Goal: Task Accomplishment & Management: Manage account settings

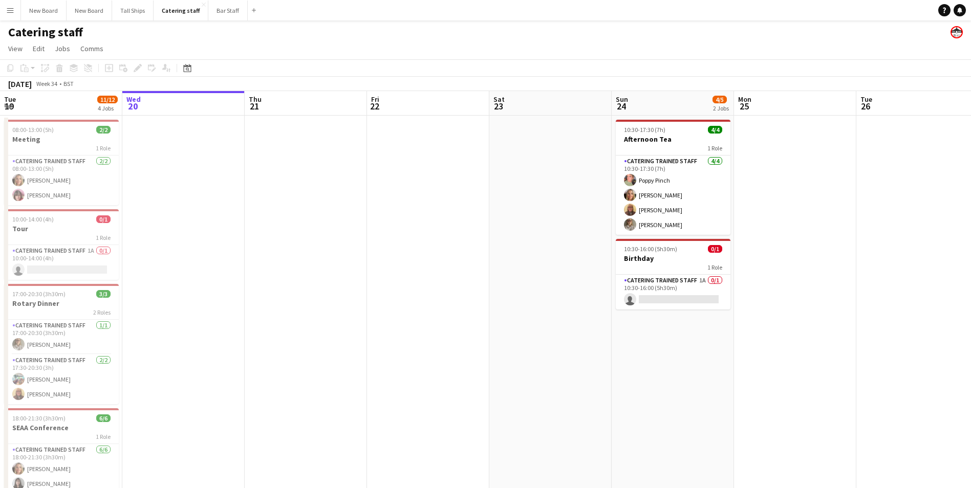
click at [808, 190] on app-date-cell at bounding box center [795, 346] width 122 height 461
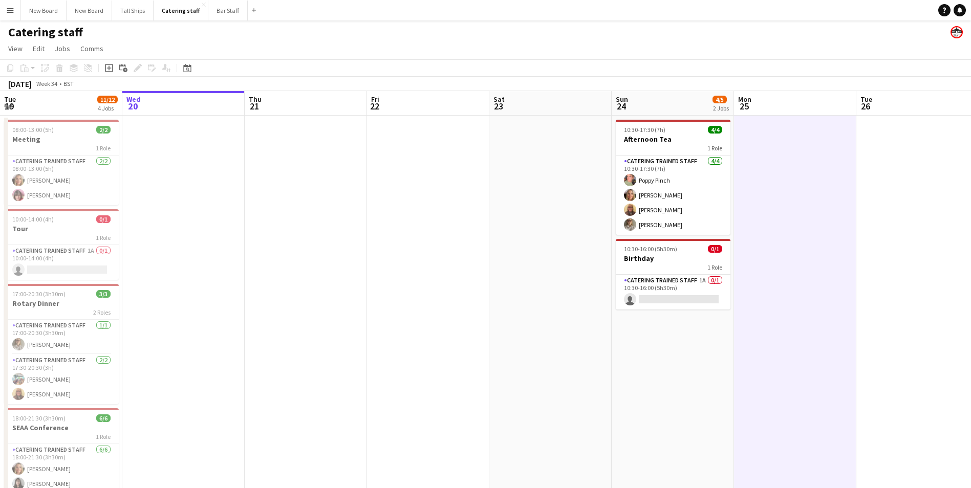
click at [808, 190] on app-date-cell at bounding box center [795, 346] width 122 height 461
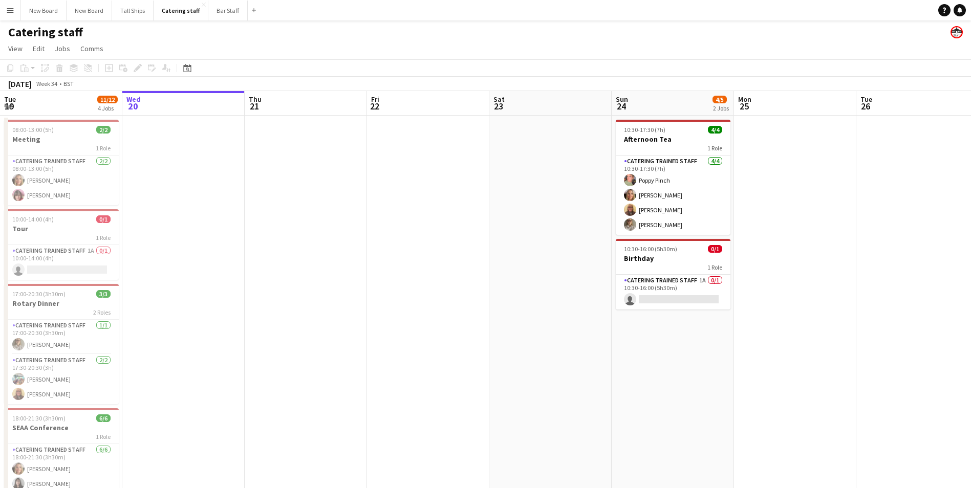
drag, startPoint x: 808, startPoint y: 190, endPoint x: 324, endPoint y: 148, distance: 485.4
click at [324, 148] on app-date-cell at bounding box center [306, 346] width 122 height 461
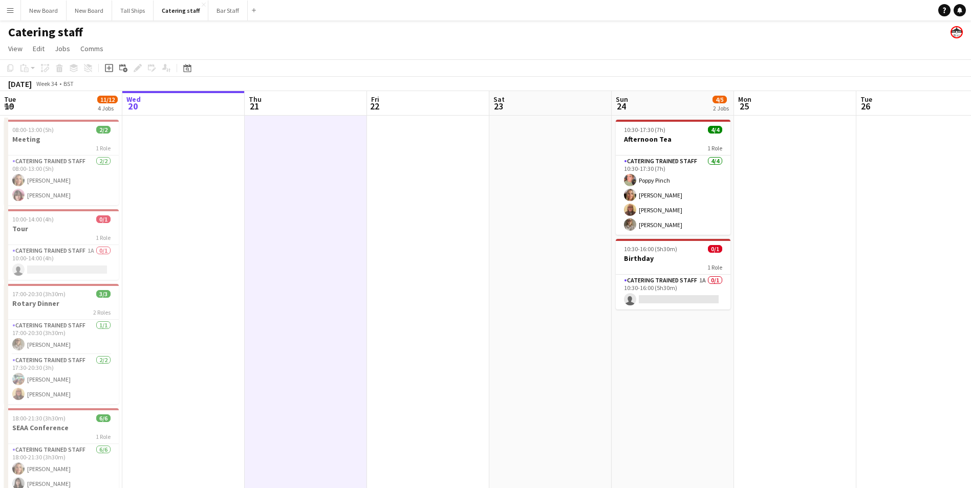
scroll to position [0, 244]
drag, startPoint x: 431, startPoint y: 162, endPoint x: 442, endPoint y: 171, distance: 14.5
click at [431, 163] on app-date-cell at bounding box center [429, 346] width 122 height 461
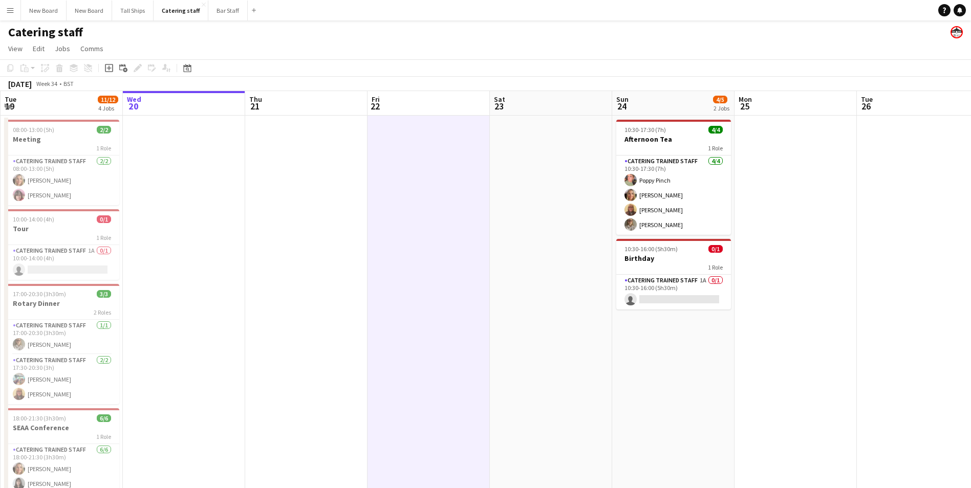
click at [544, 171] on app-date-cell at bounding box center [551, 346] width 122 height 461
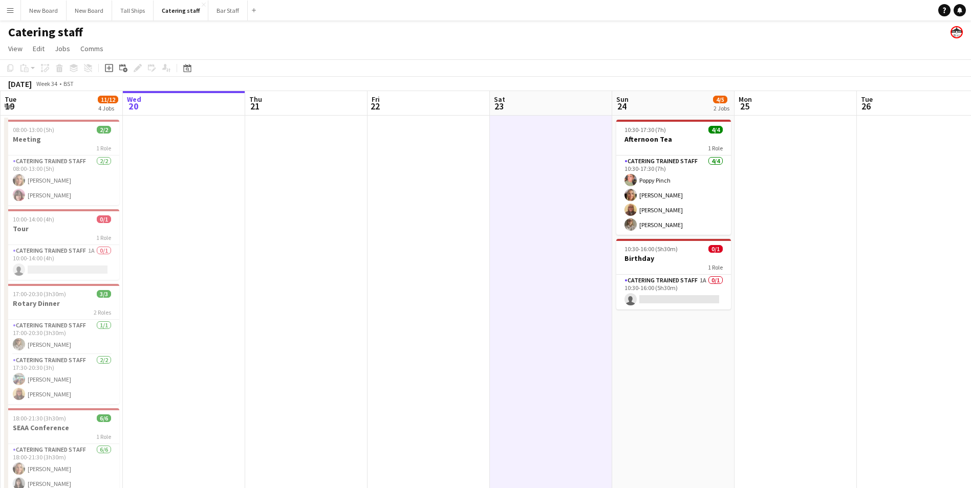
click at [322, 75] on app-toolbar "Copy Paste Paste Ctrl+V Paste with crew Ctrl+Shift+V Paste linked Job [GEOGRAPH…" at bounding box center [485, 67] width 971 height 17
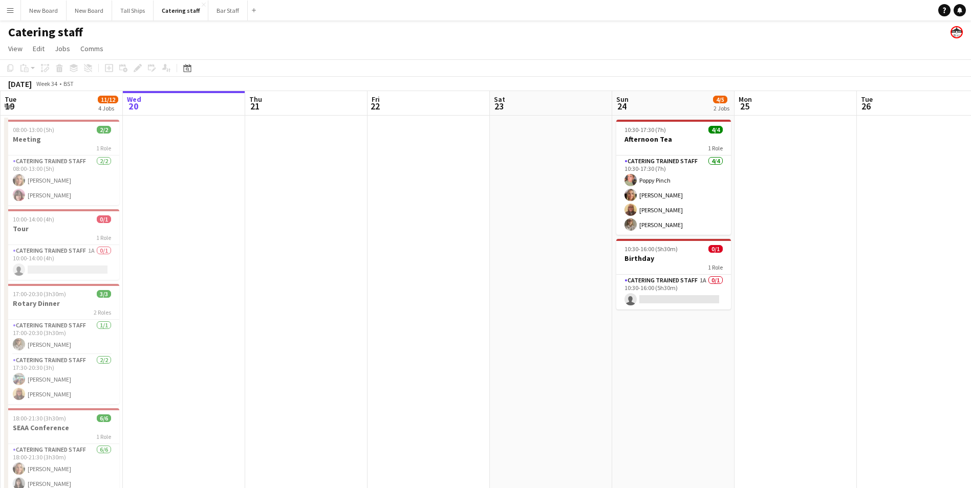
click at [202, 107] on app-board-header-date "Wed 20" at bounding box center [184, 103] width 122 height 25
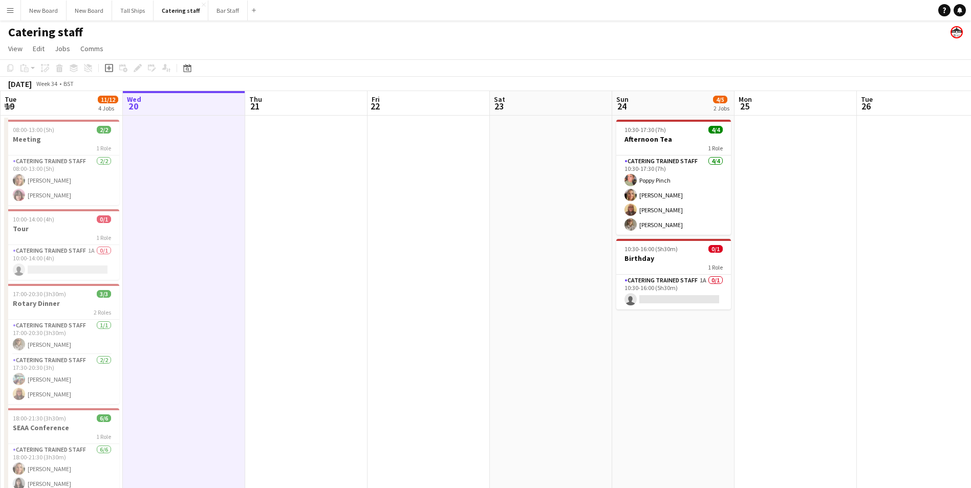
click at [327, 107] on app-board-header-date "Thu 21" at bounding box center [306, 103] width 122 height 25
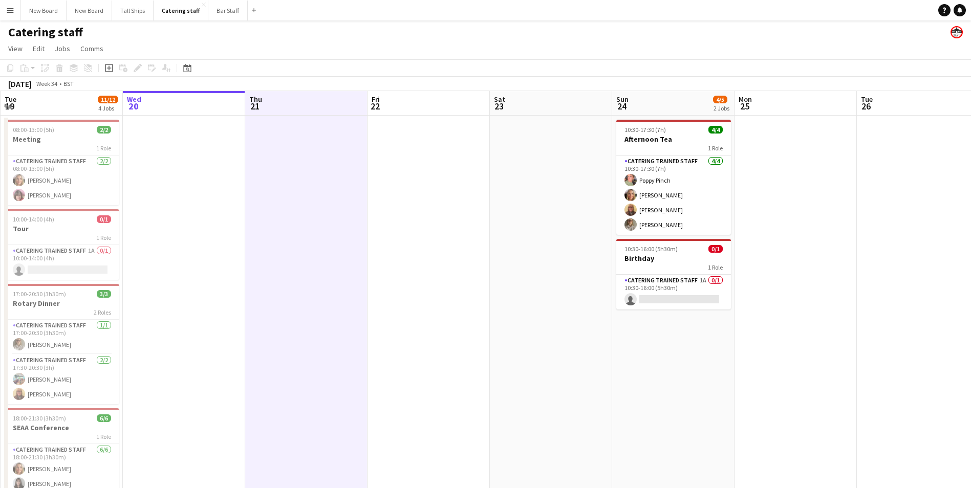
click at [68, 105] on app-board-header-date "Tue 19 11/12 4 Jobs" at bounding box center [62, 103] width 122 height 25
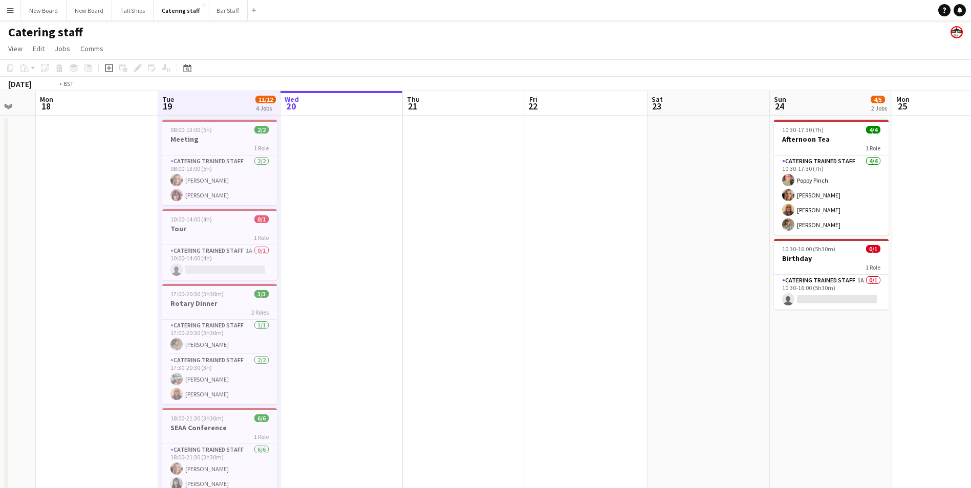
scroll to position [0, 214]
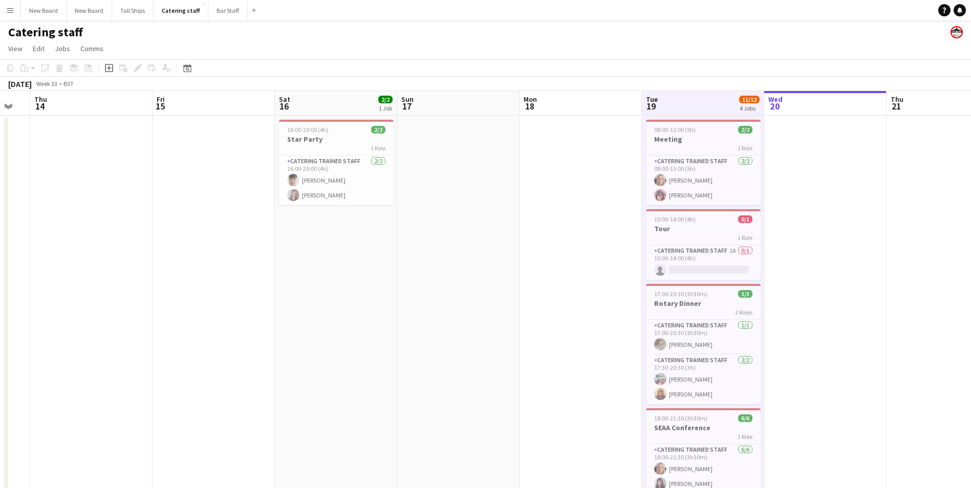
drag, startPoint x: 195, startPoint y: 315, endPoint x: 837, endPoint y: 292, distance: 641.6
click at [837, 292] on app-calendar-viewport "Tue 12 Wed 13 Thu 14 Fri 15 Sat 16 2/2 1 Job Sun 17 Mon 18 Tue 19 11/12 4 Jobs …" at bounding box center [485, 334] width 971 height 486
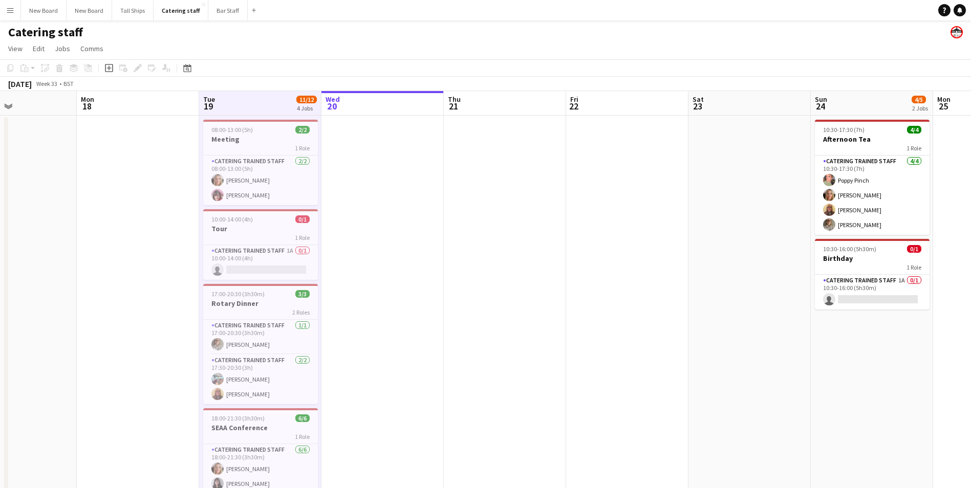
drag, startPoint x: 934, startPoint y: 287, endPoint x: 445, endPoint y: 269, distance: 489.0
click at [445, 269] on app-calendar-viewport "Thu 14 Fri 15 Sat 16 2/2 1 Job Sun 17 Mon 18 Tue 19 11/12 4 Jobs Wed 20 Thu 21 …" at bounding box center [485, 334] width 971 height 486
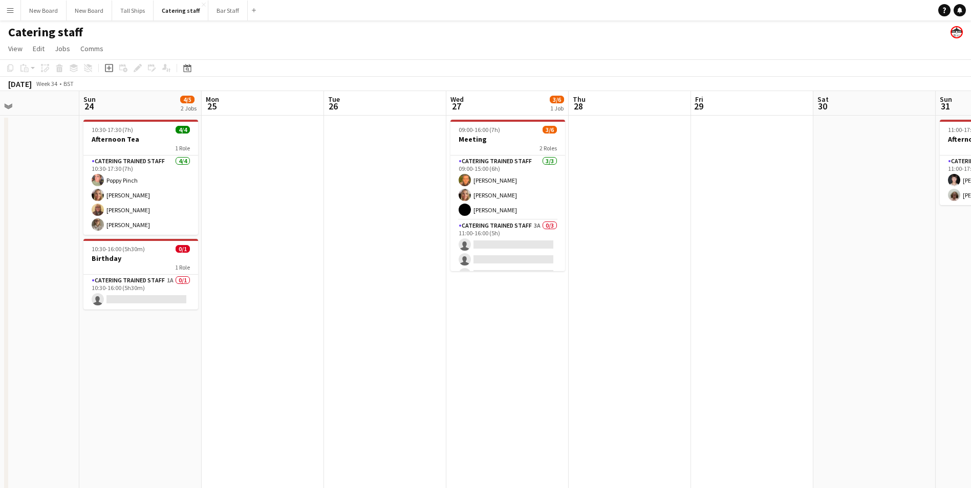
drag, startPoint x: 857, startPoint y: 379, endPoint x: 294, endPoint y: 226, distance: 583.4
click at [294, 226] on app-calendar-viewport "Wed 20 Thu 21 Fri 22 Sat 23 Sun 24 4/5 2 Jobs Mon 25 Tue 26 Wed 27 3/6 1 Job Th…" at bounding box center [485, 334] width 971 height 486
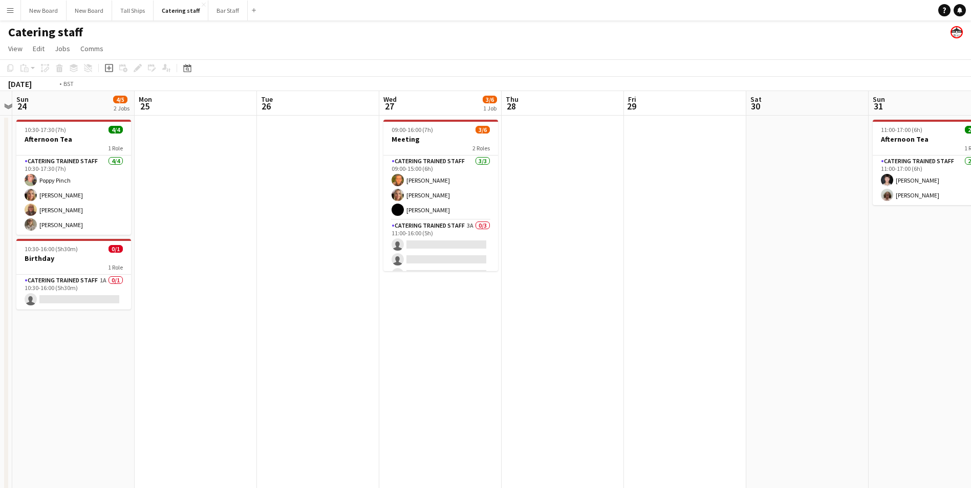
drag, startPoint x: 624, startPoint y: 237, endPoint x: 161, endPoint y: 158, distance: 469.9
click at [160, 158] on app-calendar-viewport "Thu 21 Fri 22 Sat 23 Sun 24 4/5 2 Jobs Mon 25 Tue 26 Wed 27 3/6 1 Job Thu 28 Fr…" at bounding box center [485, 334] width 971 height 486
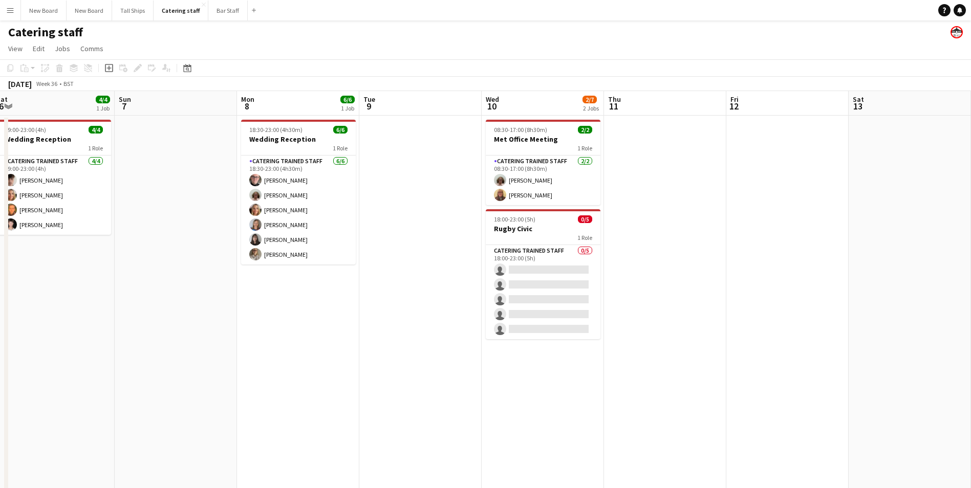
drag, startPoint x: 802, startPoint y: 264, endPoint x: 0, endPoint y: 52, distance: 829.9
click at [0, 57] on html "Menu Boards Boards Boards All jobs Status Workforce Workforce My Workforce Recr…" at bounding box center [485, 288] width 971 height 577
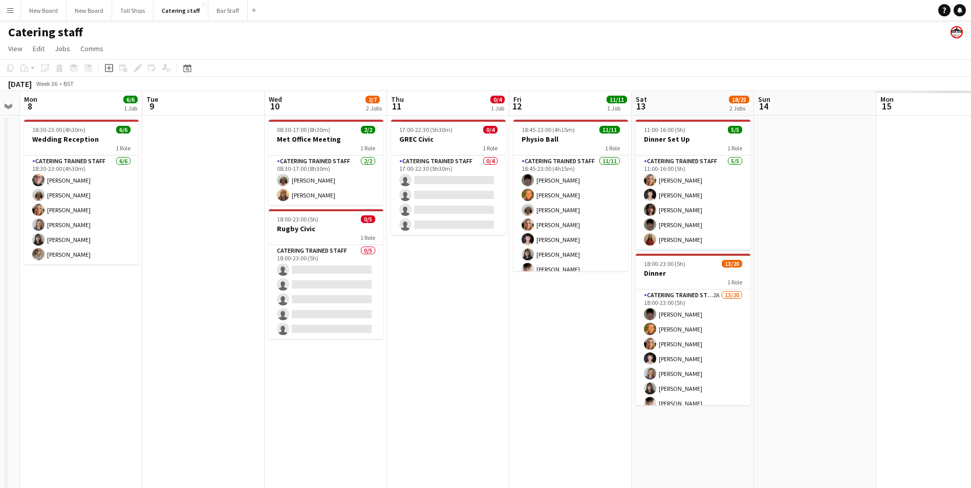
scroll to position [0, 402]
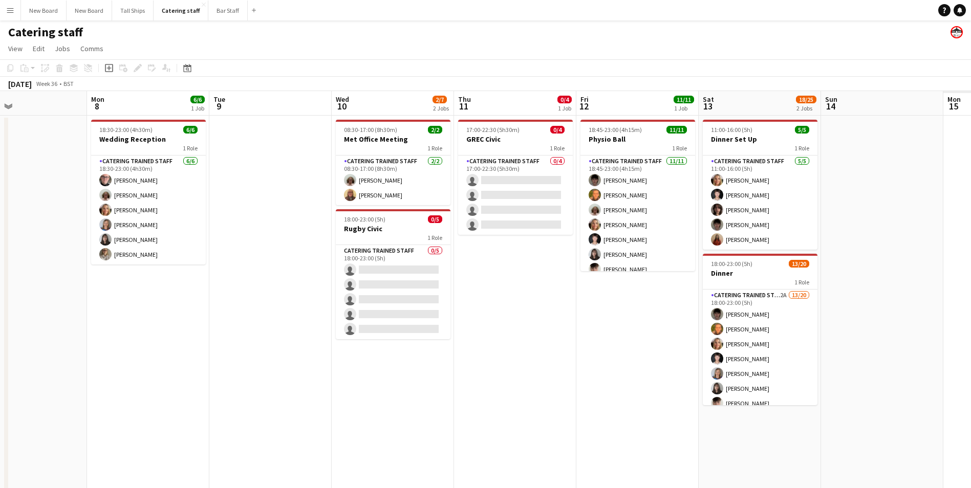
drag, startPoint x: 766, startPoint y: 159, endPoint x: 132, endPoint y: 75, distance: 639.5
click at [132, 75] on app-calendar "Copy Paste Paste Ctrl+V Paste with crew Ctrl+Shift+V Paste linked Job [GEOGRAPH…" at bounding box center [485, 317] width 971 height 517
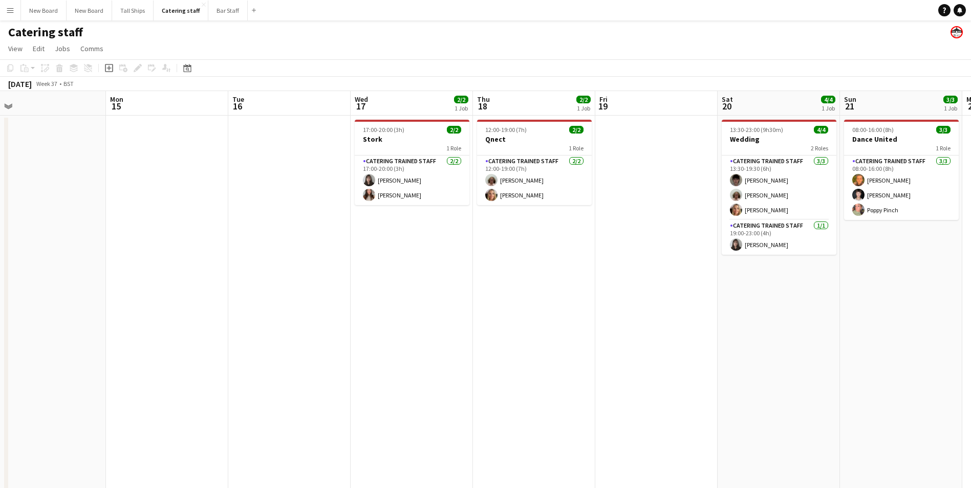
scroll to position [0, 292]
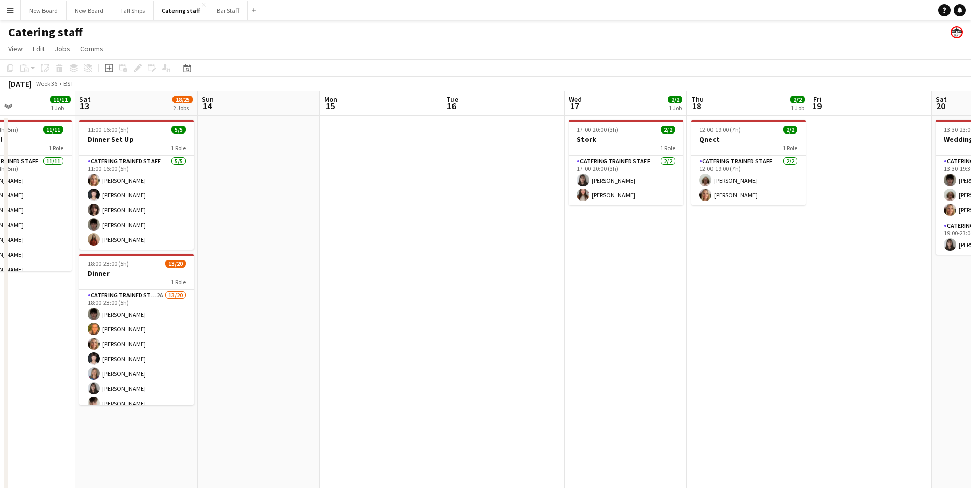
drag, startPoint x: 851, startPoint y: 161, endPoint x: 228, endPoint y: 123, distance: 624.4
click at [228, 123] on app-calendar-viewport "Wed 10 2/7 2 Jobs Thu 11 0/4 1 Job Fri 12 11/11 1 Job Sat 13 18/25 2 Jobs Sun 1…" at bounding box center [485, 334] width 971 height 486
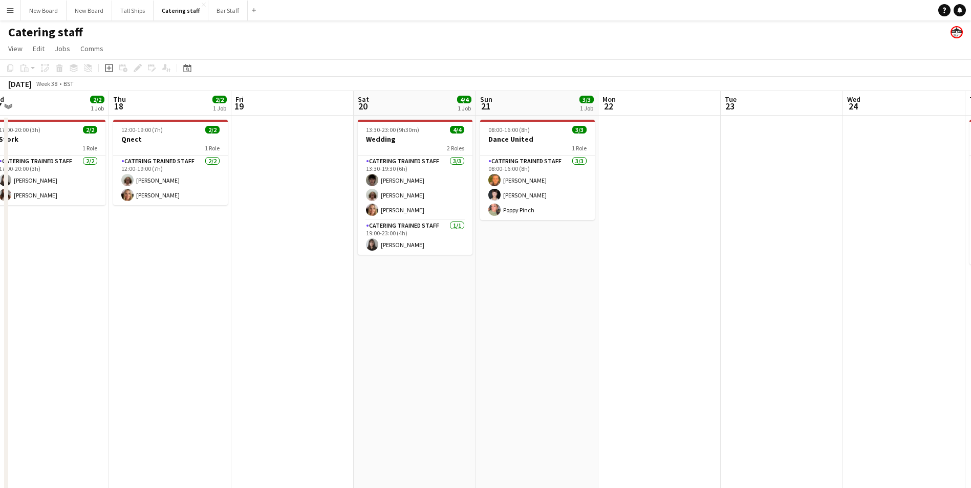
drag, startPoint x: 887, startPoint y: 230, endPoint x: 318, endPoint y: 241, distance: 568.6
click at [316, 242] on app-calendar-viewport "Sun 14 Mon 15 Tue 16 Wed 17 2/2 1 Job Thu 18 2/2 1 Job Fri 19 Sat 20 4/4 1 Job …" at bounding box center [485, 334] width 971 height 486
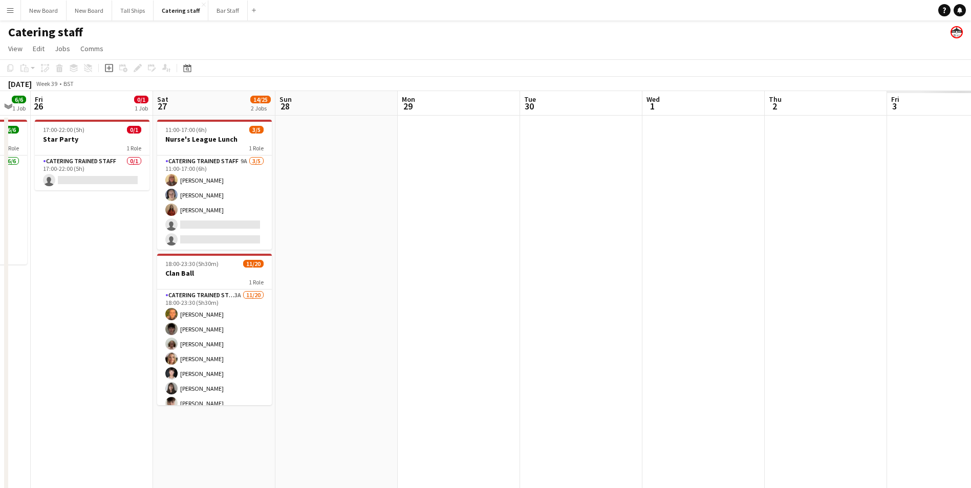
scroll to position [0, 288]
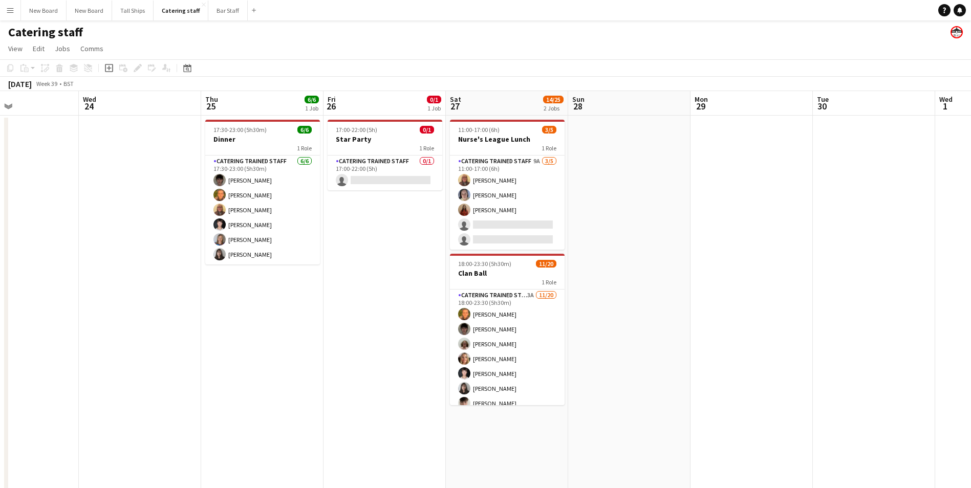
drag, startPoint x: 918, startPoint y: 405, endPoint x: 146, endPoint y: 250, distance: 786.7
click at [146, 250] on app-calendar-viewport "Sun 21 3/3 1 Job Mon 22 Tue 23 Wed 24 Thu 25 6/6 1 Job Fri 26 0/1 1 Job Sat 27 …" at bounding box center [485, 334] width 971 height 486
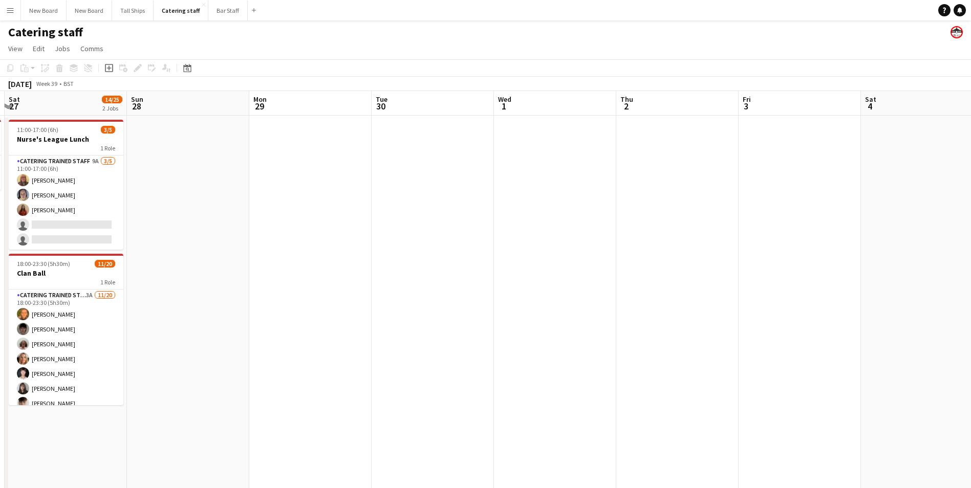
drag, startPoint x: 827, startPoint y: 372, endPoint x: 386, endPoint y: 377, distance: 441.6
click at [386, 379] on app-calendar-viewport "Wed 24 Thu 25 6/6 1 Job Fri 26 0/1 1 Job Sat 27 14/25 2 Jobs Sun 28 Mon 29 Tue …" at bounding box center [485, 334] width 971 height 486
click at [489, 356] on app-date-cell at bounding box center [432, 346] width 122 height 461
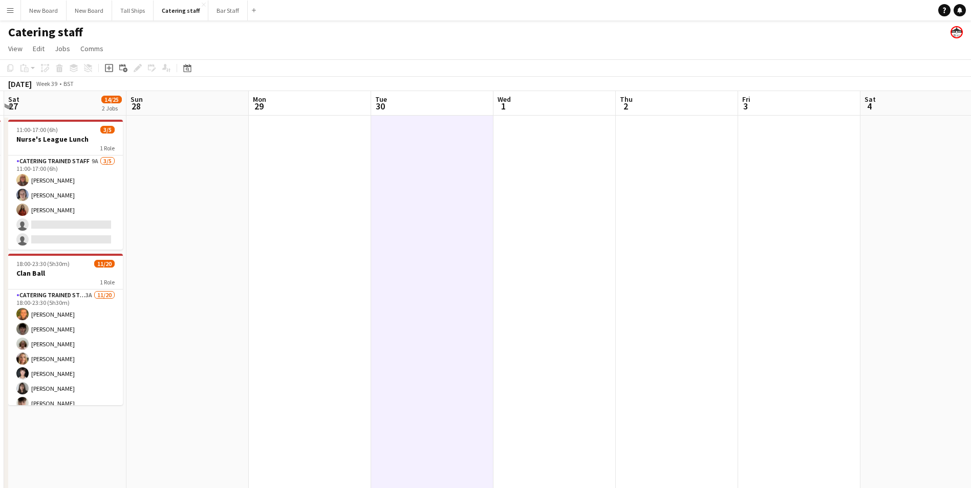
click at [538, 346] on app-date-cell at bounding box center [554, 346] width 122 height 461
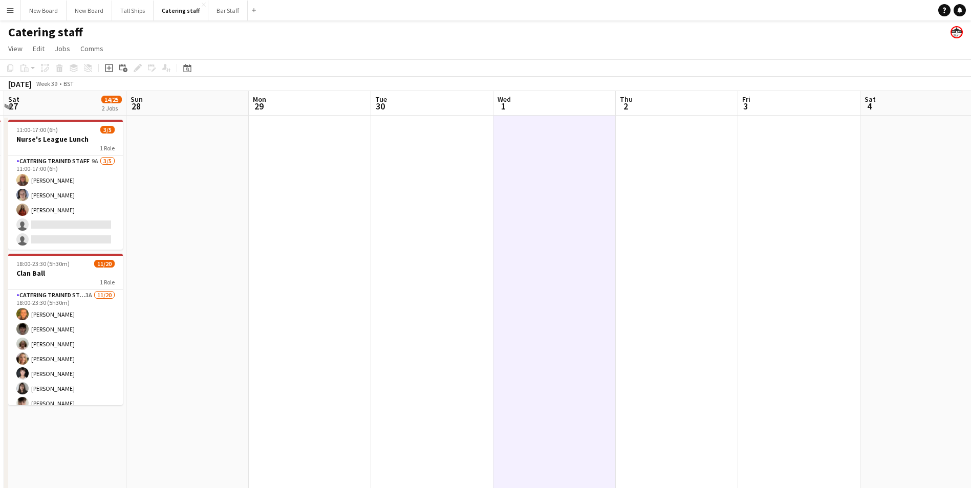
click at [487, 64] on app-toolbar "Copy Paste Paste Ctrl+V Paste with crew Ctrl+Shift+V Paste linked Job [GEOGRAPH…" at bounding box center [485, 67] width 971 height 17
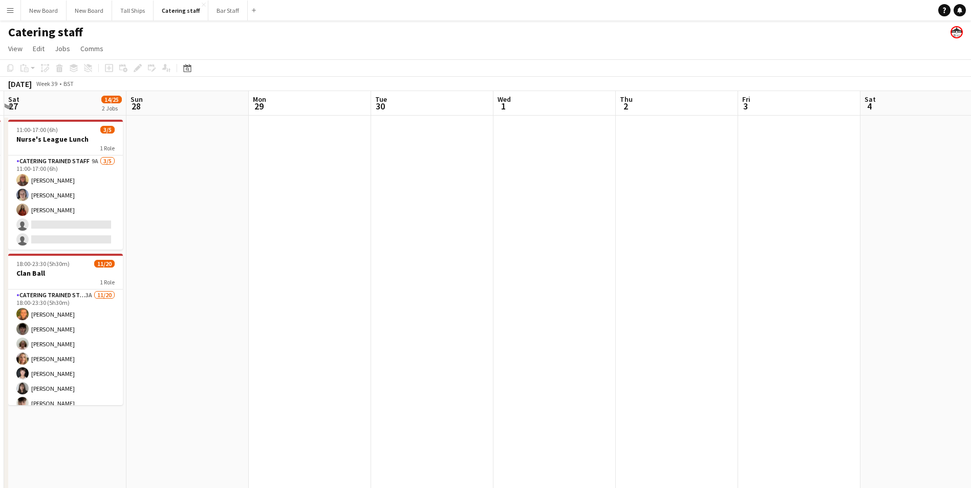
click at [487, 64] on app-toolbar "Copy Paste Paste Ctrl+V Paste with crew Ctrl+Shift+V Paste linked Job [GEOGRAPH…" at bounding box center [485, 67] width 971 height 17
click at [517, 23] on div "Catering staff" at bounding box center [485, 29] width 971 height 19
drag, startPoint x: 496, startPoint y: 53, endPoint x: 339, endPoint y: 3, distance: 164.9
click at [490, 54] on app-page-menu "View Day view expanded Day view collapsed Month view Date picker Jump to [DATE]…" at bounding box center [485, 49] width 971 height 19
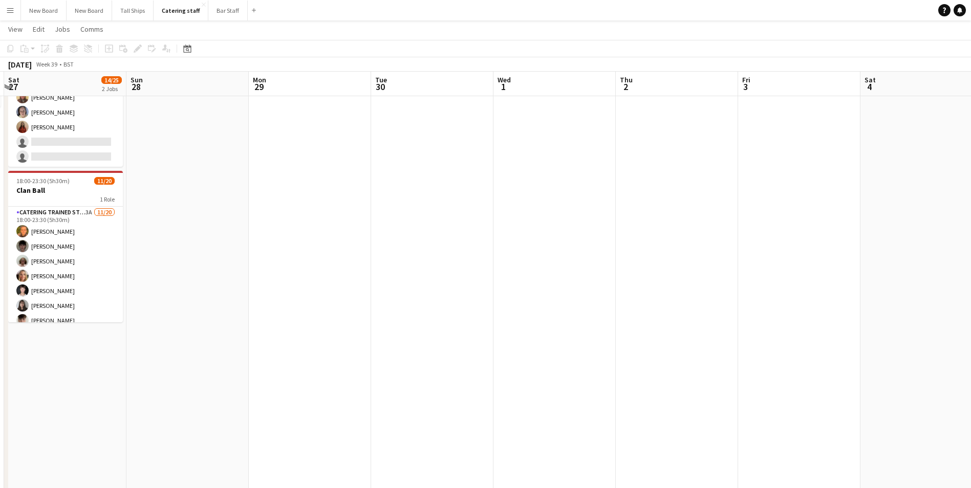
scroll to position [88, 0]
click at [183, 159] on app-date-cell at bounding box center [187, 257] width 122 height 461
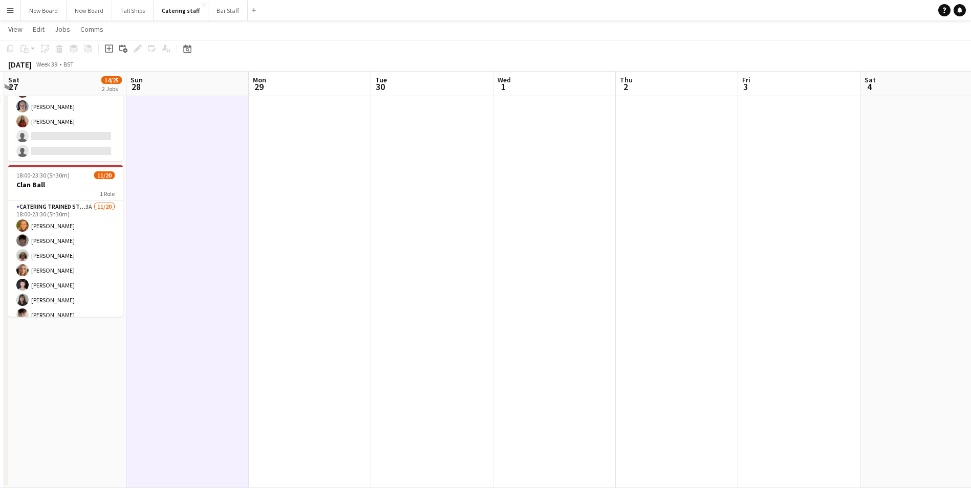
click at [314, 186] on app-date-cell at bounding box center [310, 257] width 122 height 461
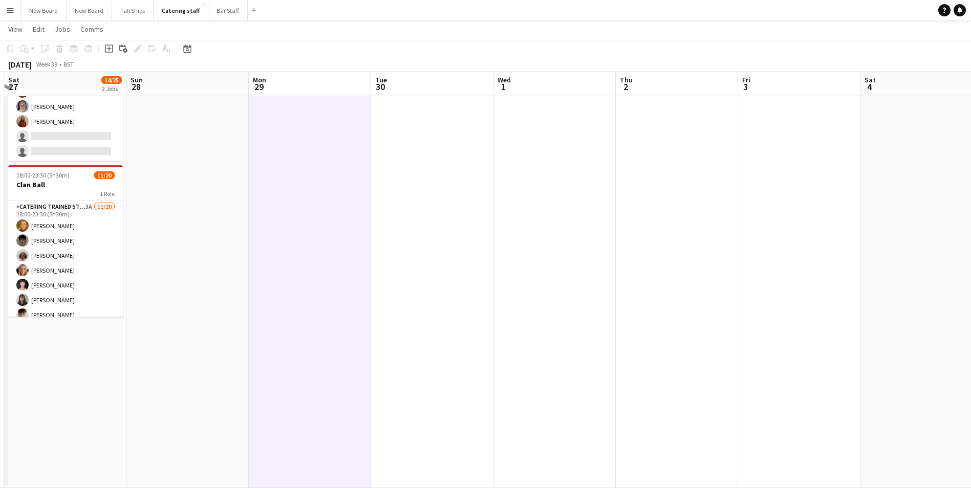
click at [593, 211] on app-date-cell at bounding box center [554, 257] width 122 height 461
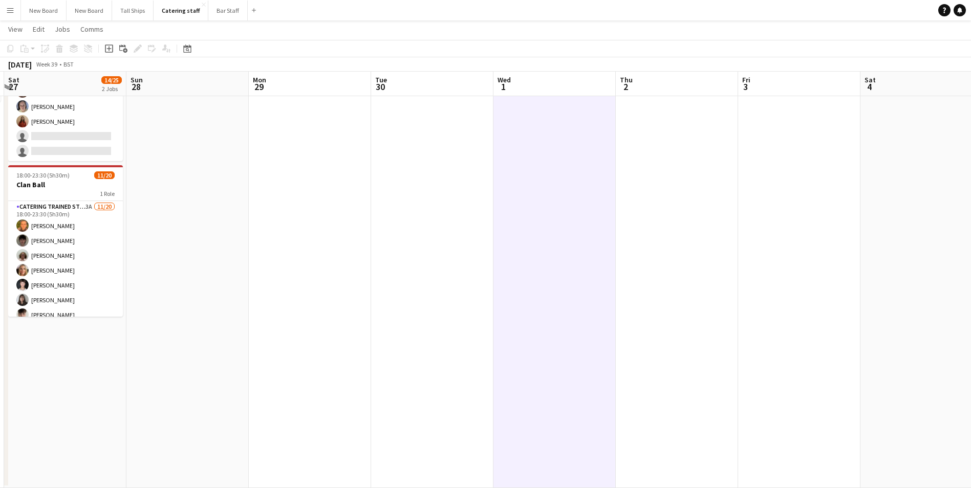
click at [872, 206] on app-date-cell at bounding box center [921, 257] width 122 height 461
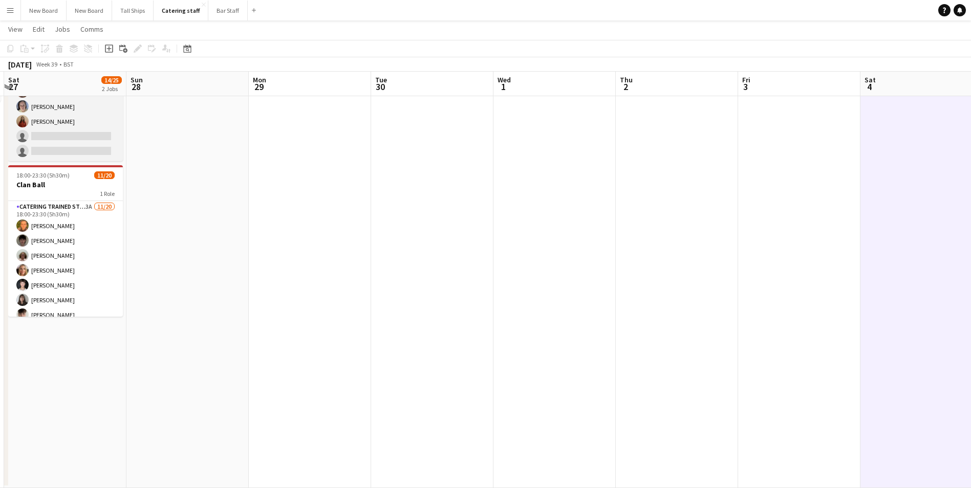
click at [91, 122] on app-card-role "Catering trained staff 9A [DATE] 11:00-17:00 (6h) [PERSON_NAME] [PERSON_NAME] […" at bounding box center [65, 114] width 115 height 94
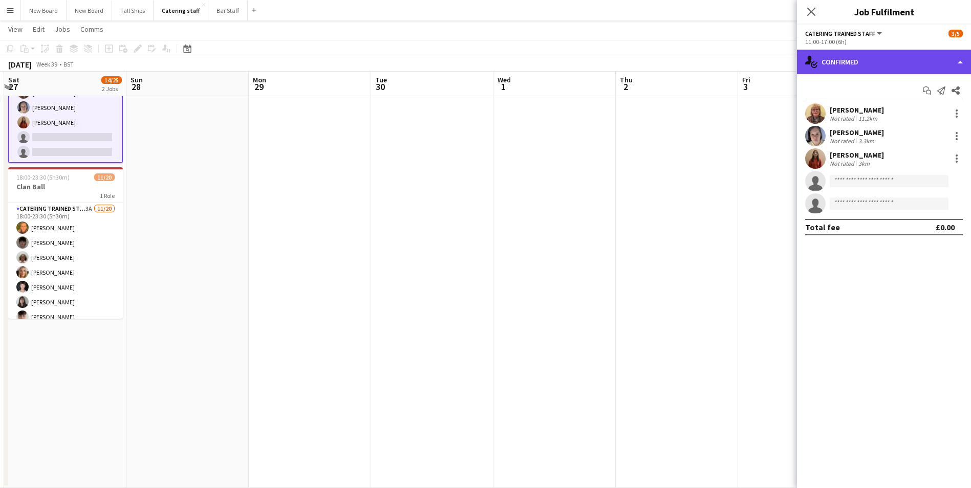
click at [918, 61] on div "single-neutral-actions-check-2 Confirmed" at bounding box center [884, 62] width 174 height 25
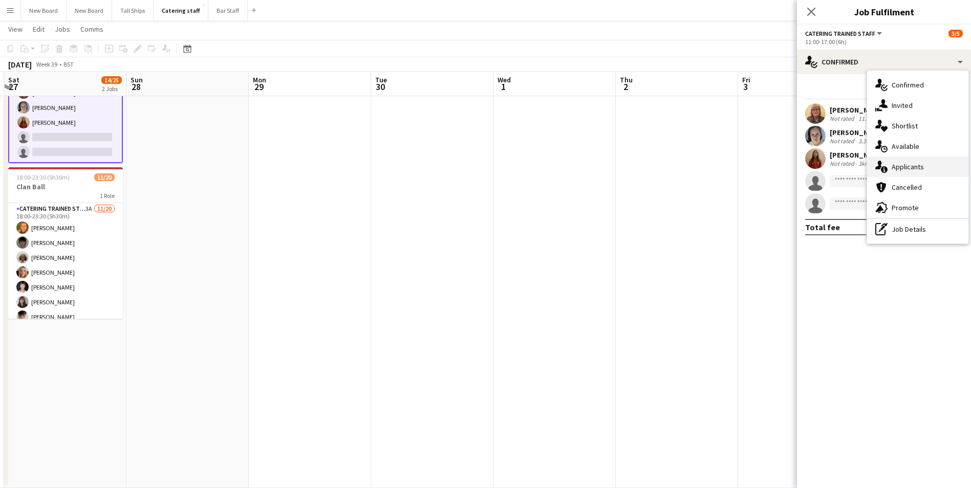
click at [910, 163] on div "single-neutral-actions-information Applicants" at bounding box center [917, 167] width 101 height 20
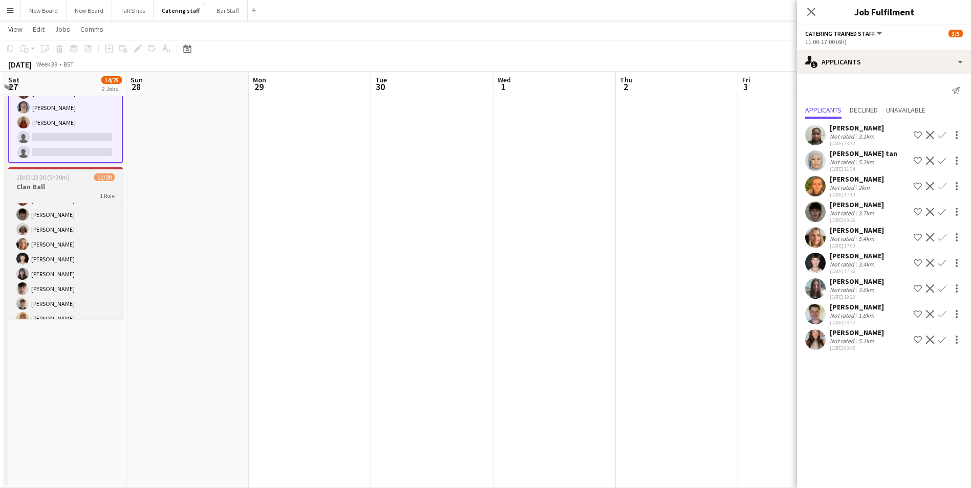
scroll to position [0, 0]
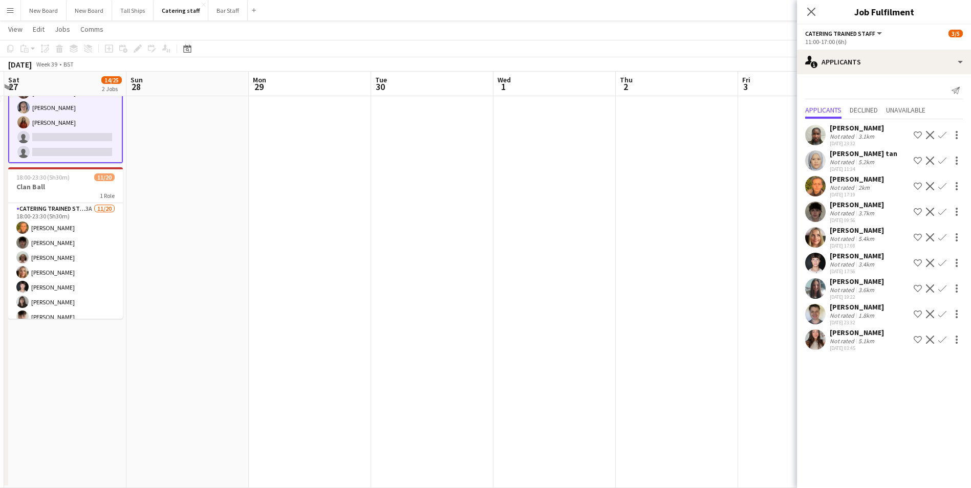
click at [943, 313] on app-icon "Confirm" at bounding box center [942, 314] width 8 height 8
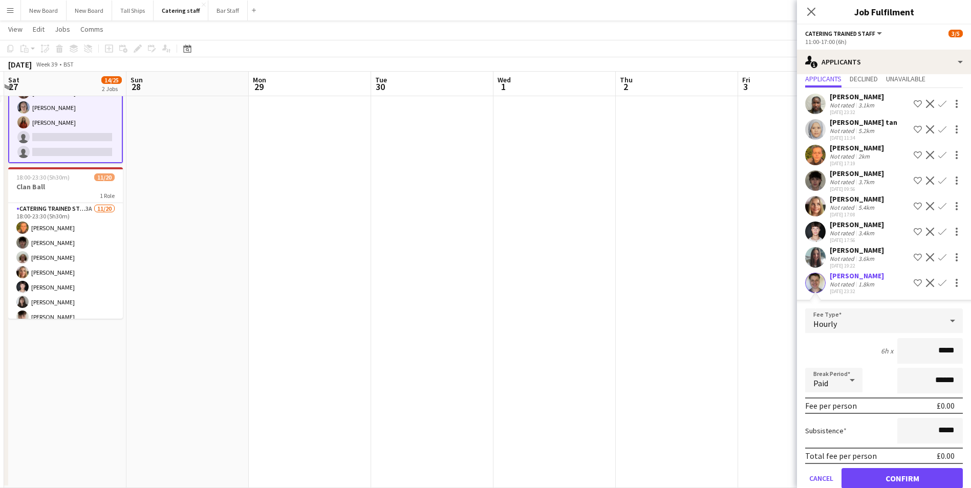
scroll to position [76, 0]
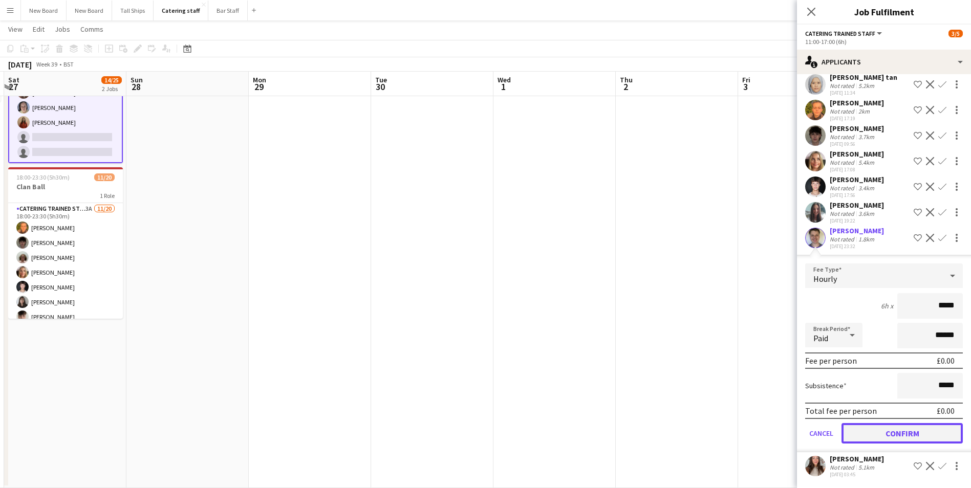
click at [915, 424] on button "Confirm" at bounding box center [901, 433] width 121 height 20
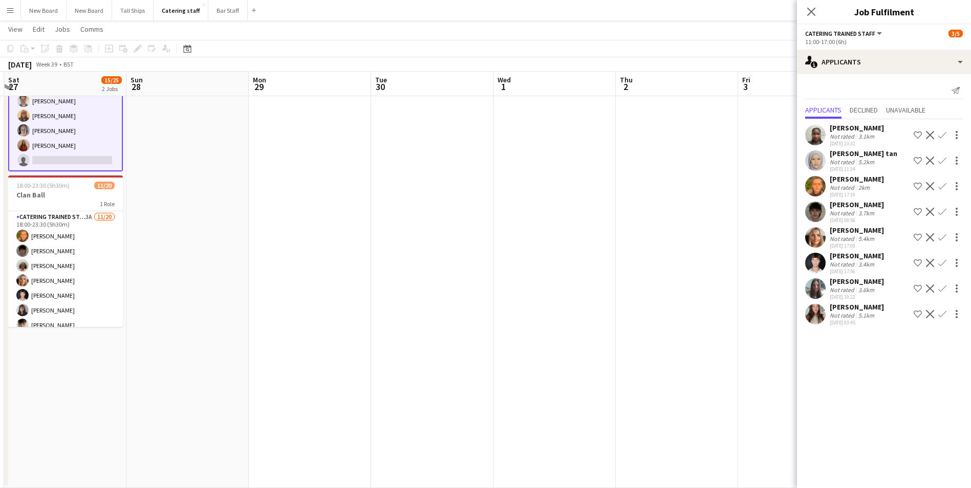
scroll to position [0, 0]
